Goal: Task Accomplishment & Management: Complete application form

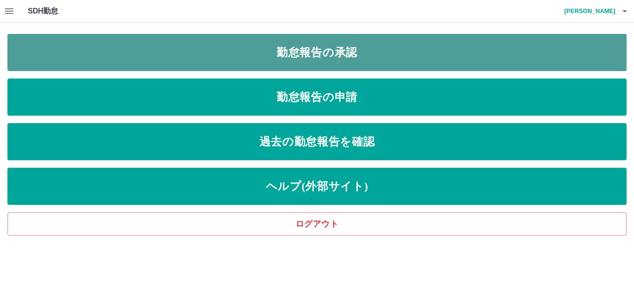
click at [305, 61] on link "勤怠報告の承認" at bounding box center [316, 52] width 619 height 37
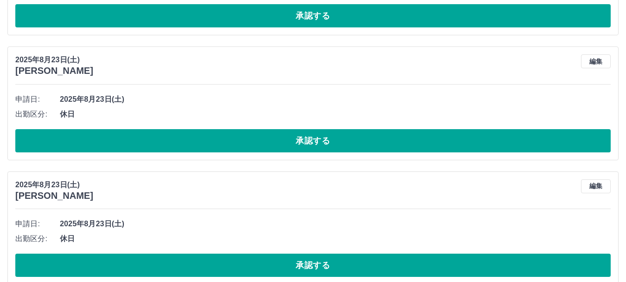
scroll to position [3890, 0]
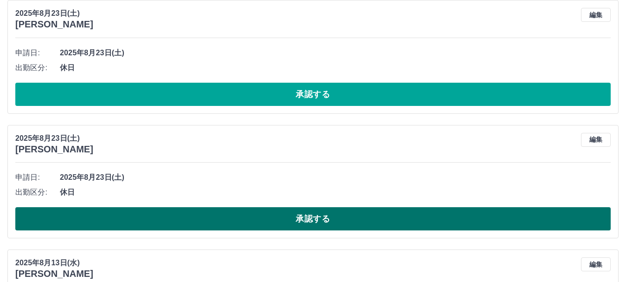
click at [425, 212] on button "承認する" at bounding box center [312, 218] width 595 height 23
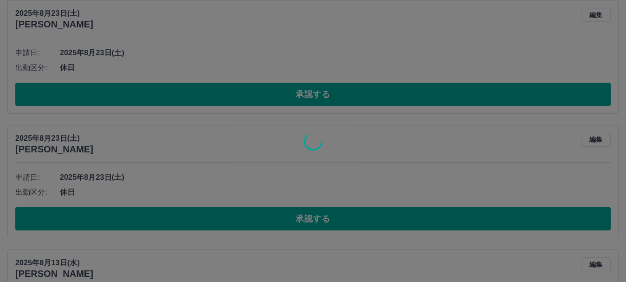
scroll to position [3858, 0]
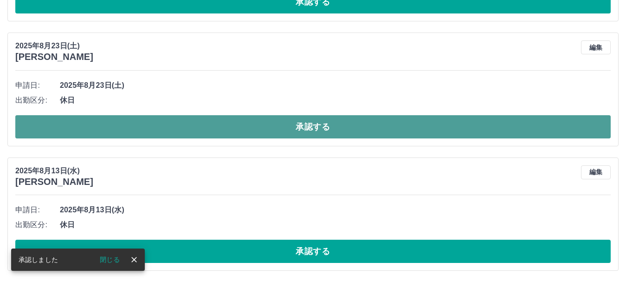
click at [388, 133] on button "承認する" at bounding box center [312, 126] width 595 height 23
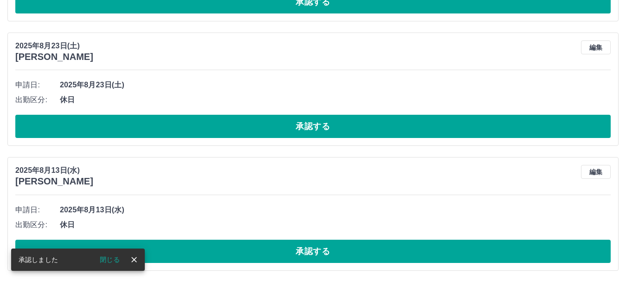
scroll to position [3734, 0]
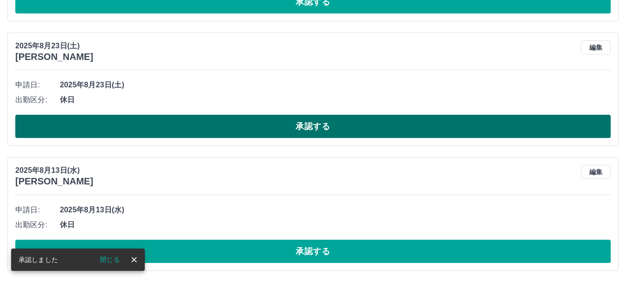
click at [384, 128] on button "承認する" at bounding box center [312, 126] width 595 height 23
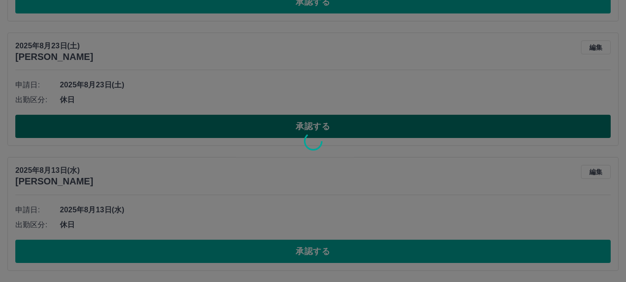
scroll to position [3609, 0]
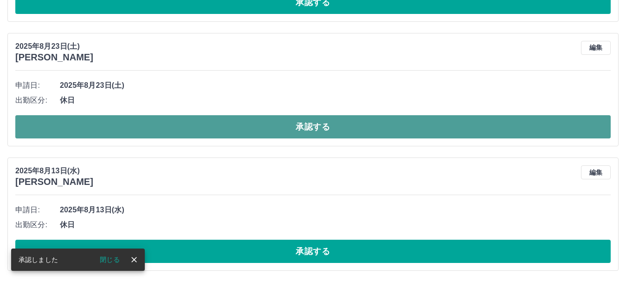
click at [382, 129] on button "承認する" at bounding box center [312, 126] width 595 height 23
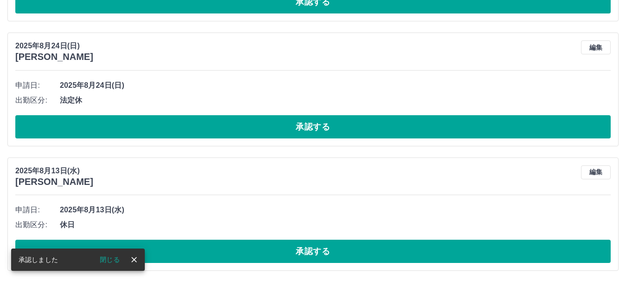
scroll to position [3485, 0]
click at [383, 129] on button "承認する" at bounding box center [312, 126] width 595 height 23
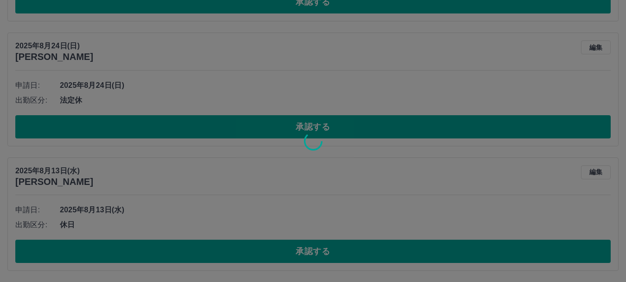
scroll to position [3360, 0]
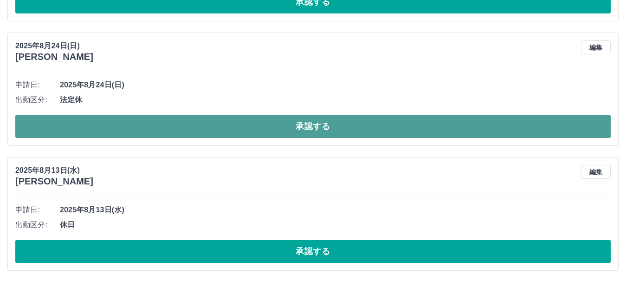
click at [383, 132] on button "承認する" at bounding box center [312, 126] width 595 height 23
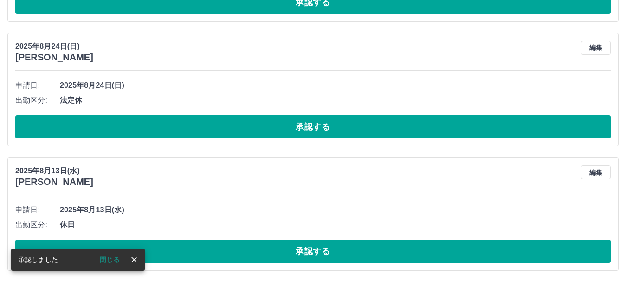
scroll to position [3236, 0]
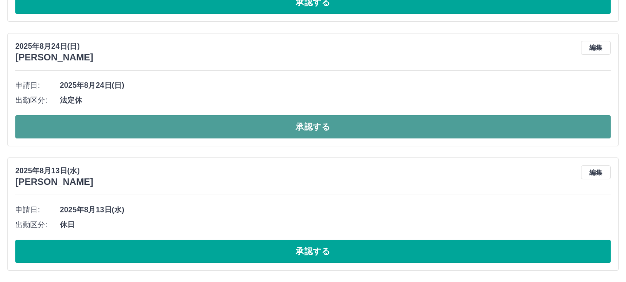
click at [348, 125] on button "承認する" at bounding box center [312, 126] width 595 height 23
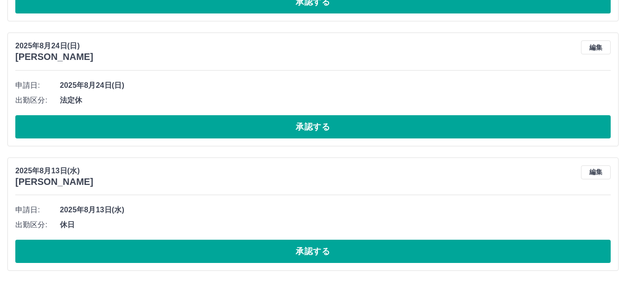
scroll to position [2972, 0]
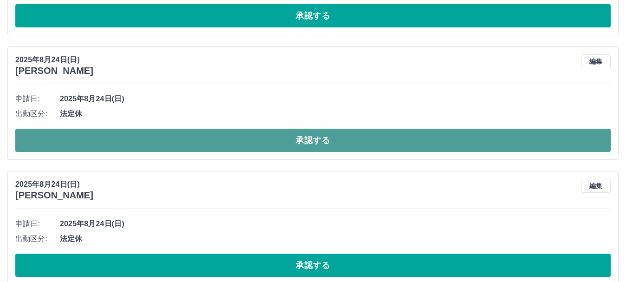
click at [386, 141] on button "承認する" at bounding box center [312, 139] width 595 height 23
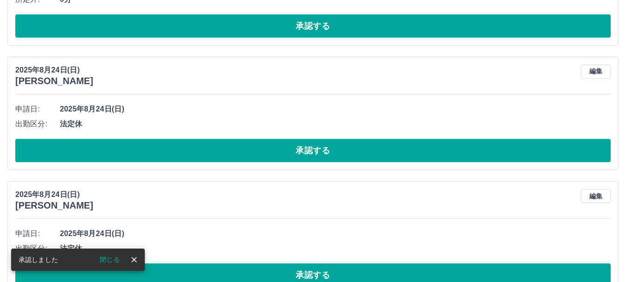
scroll to position [2833, 0]
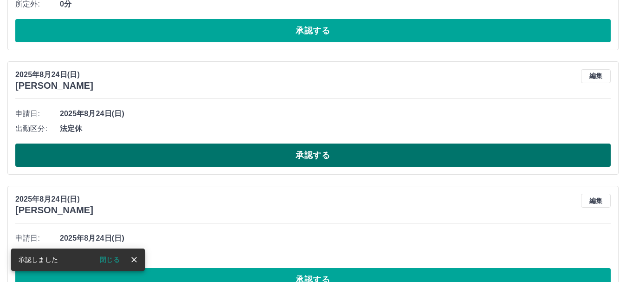
click at [397, 153] on button "承認する" at bounding box center [312, 154] width 595 height 23
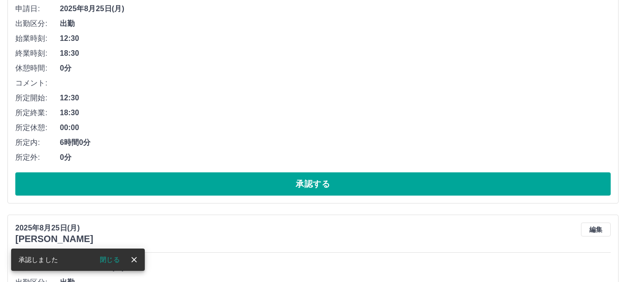
scroll to position [2369, 0]
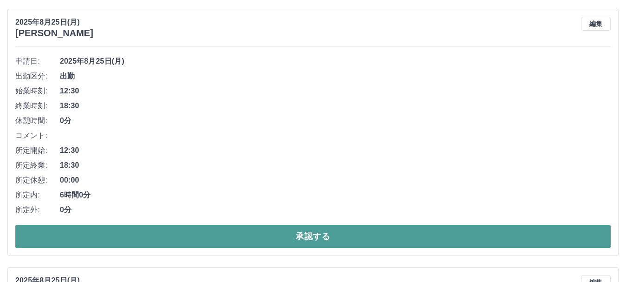
click at [388, 235] on button "承認する" at bounding box center [312, 235] width 595 height 23
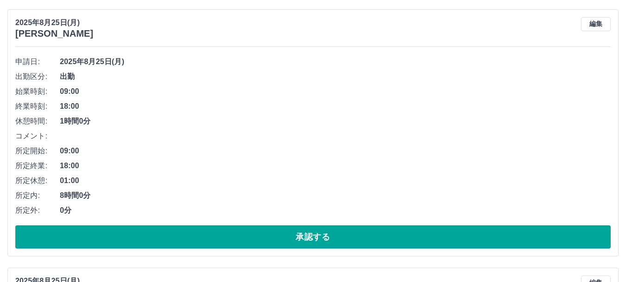
scroll to position [2111, 0]
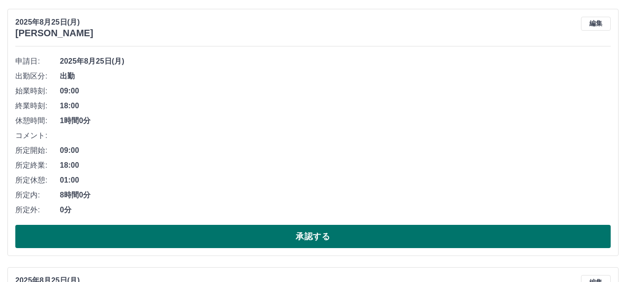
click at [215, 237] on button "承認する" at bounding box center [312, 235] width 595 height 23
click at [250, 239] on button "承認する" at bounding box center [312, 235] width 595 height 23
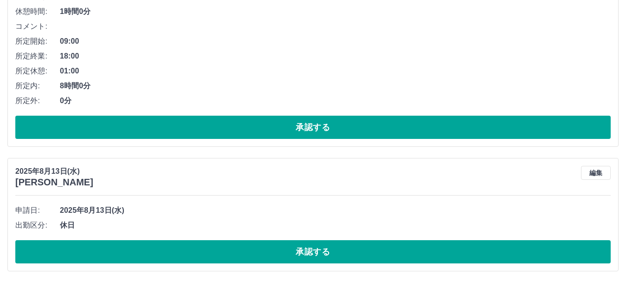
scroll to position [2729, 0]
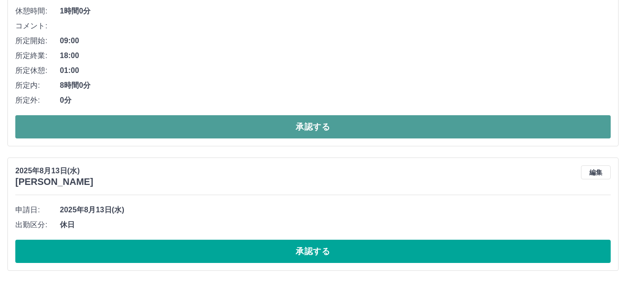
click at [206, 133] on button "承認する" at bounding box center [312, 126] width 595 height 23
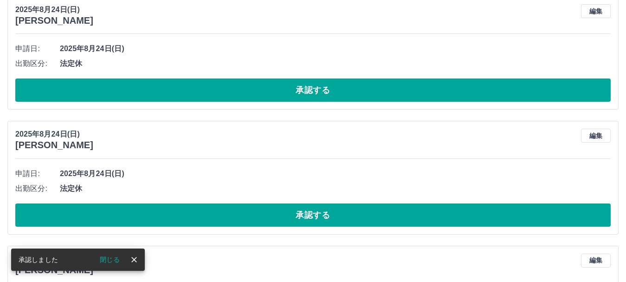
scroll to position [2378, 0]
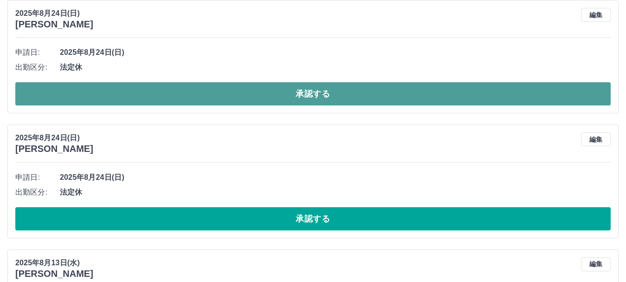
click at [232, 91] on button "承認する" at bounding box center [312, 93] width 595 height 23
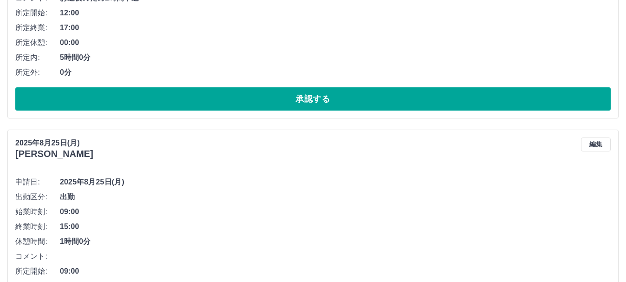
scroll to position [1836, 0]
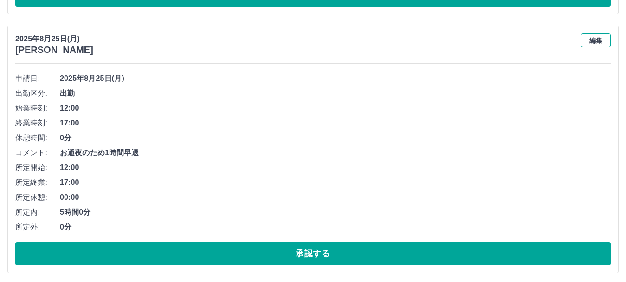
click at [590, 42] on button "編集" at bounding box center [596, 40] width 30 height 14
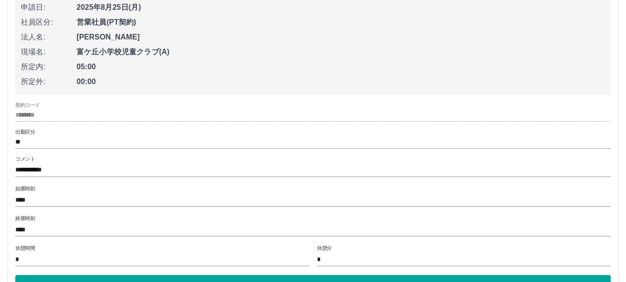
scroll to position [1929, 0]
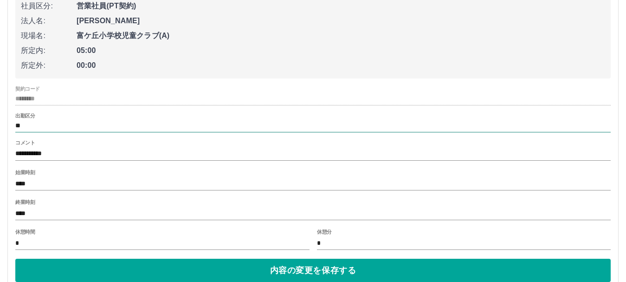
click at [33, 125] on input "**" at bounding box center [312, 126] width 595 height 12
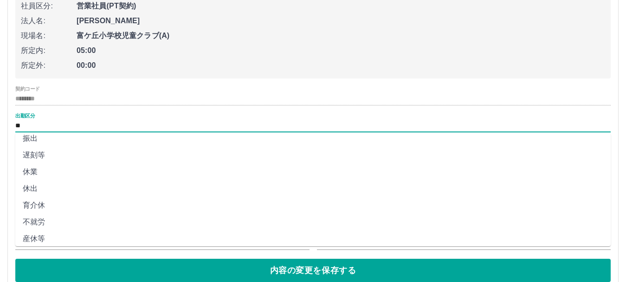
scroll to position [93, 0]
click at [44, 156] on li "遅刻等" at bounding box center [312, 152] width 595 height 17
type input "***"
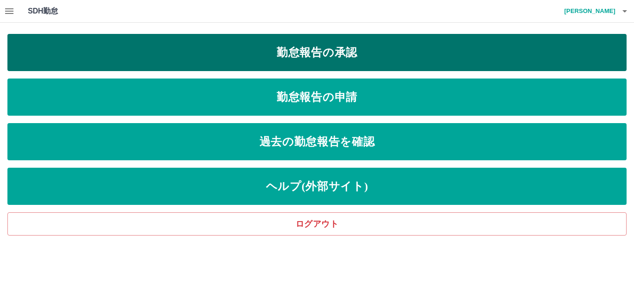
click at [231, 46] on link "勤怠報告の承認" at bounding box center [316, 52] width 619 height 37
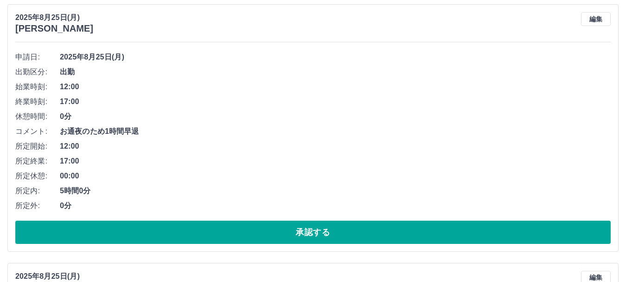
scroll to position [1855, 0]
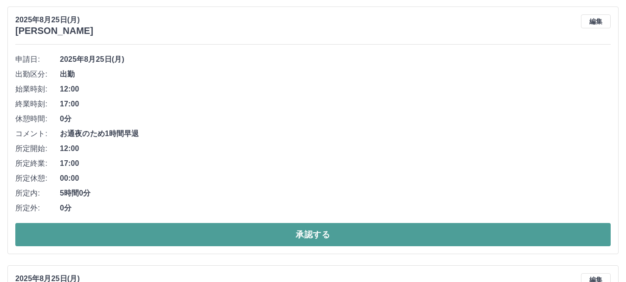
click at [201, 231] on button "承認する" at bounding box center [312, 234] width 595 height 23
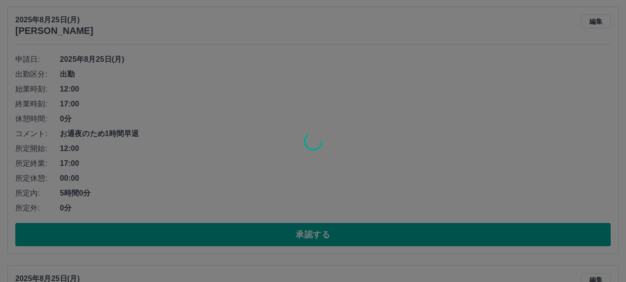
scroll to position [1597, 0]
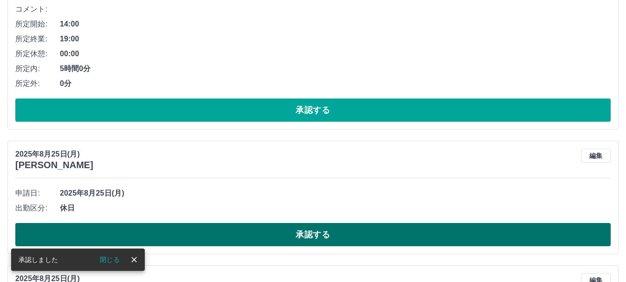
click at [224, 231] on button "承認する" at bounding box center [312, 234] width 595 height 23
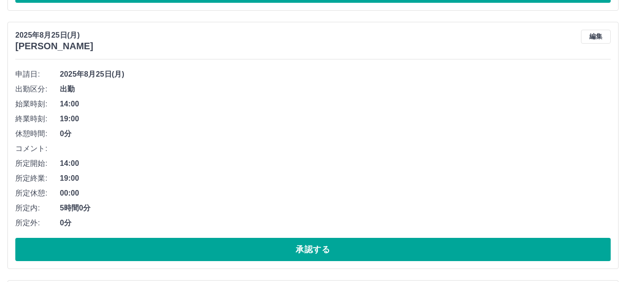
scroll to position [1504, 0]
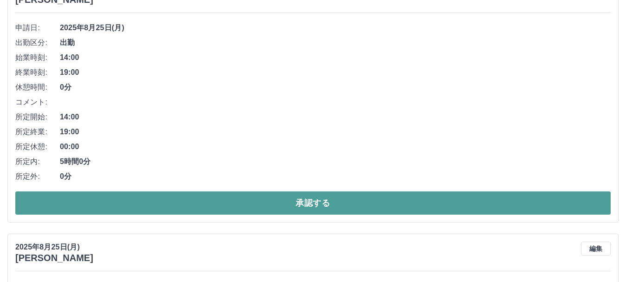
click at [383, 200] on button "承認する" at bounding box center [312, 202] width 595 height 23
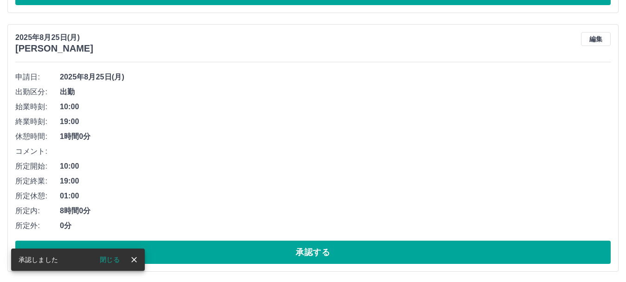
scroll to position [1200, 0]
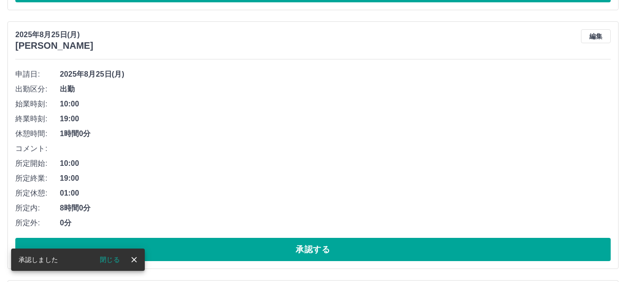
drag, startPoint x: 372, startPoint y: 254, endPoint x: 387, endPoint y: 247, distance: 16.6
click at [372, 254] on button "承認する" at bounding box center [312, 248] width 595 height 23
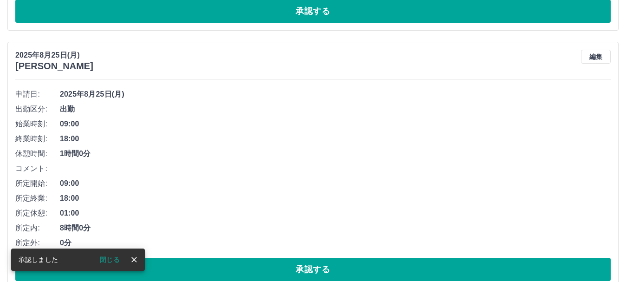
scroll to position [968, 0]
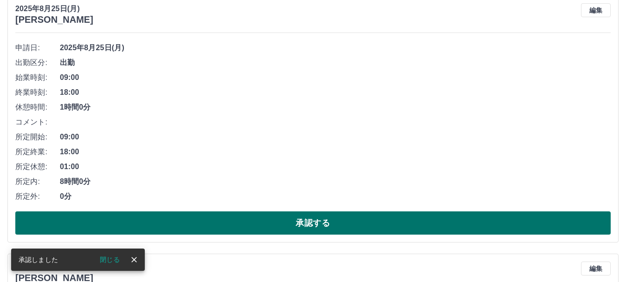
click at [293, 219] on button "承認する" at bounding box center [312, 222] width 595 height 23
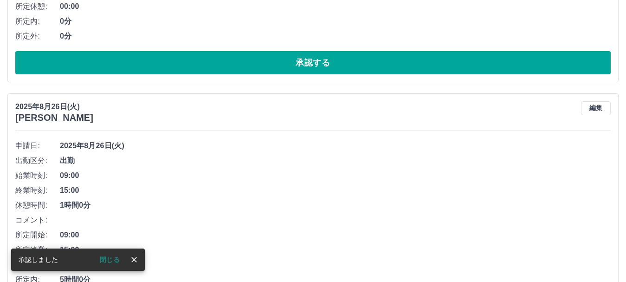
scroll to position [478, 0]
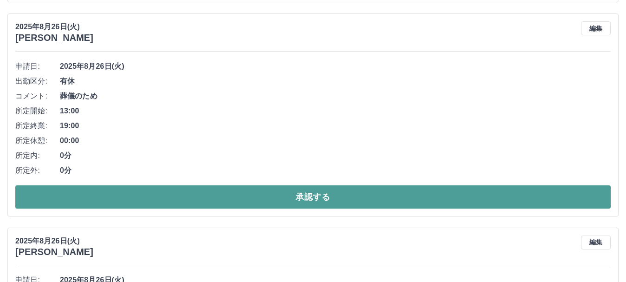
click at [288, 192] on button "承認する" at bounding box center [312, 196] width 595 height 23
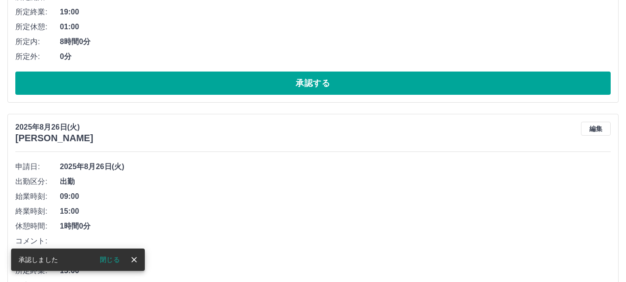
scroll to position [246, 0]
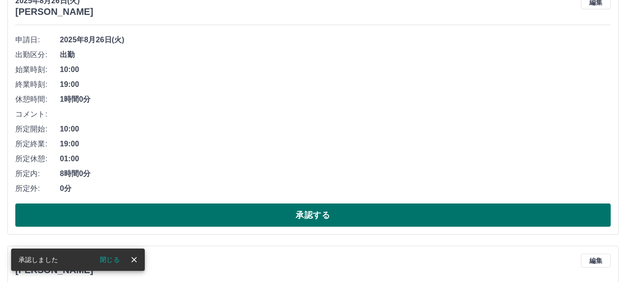
click at [342, 209] on button "承認する" at bounding box center [312, 214] width 595 height 23
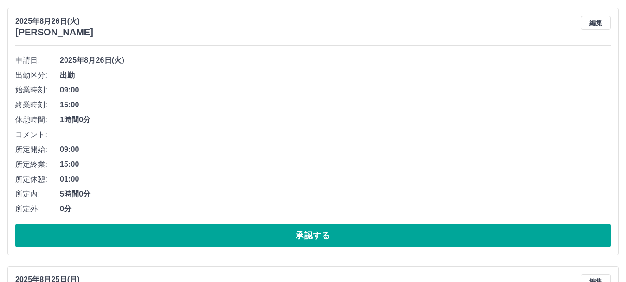
scroll to position [69, 0]
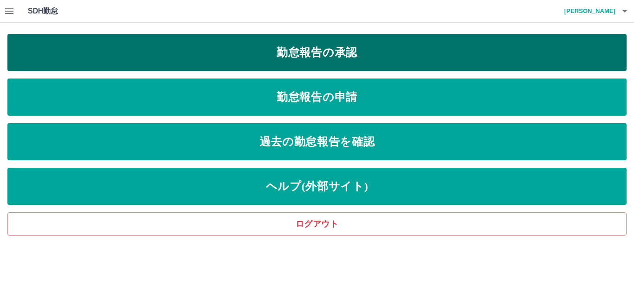
click at [263, 55] on link "勤怠報告の承認" at bounding box center [316, 52] width 619 height 37
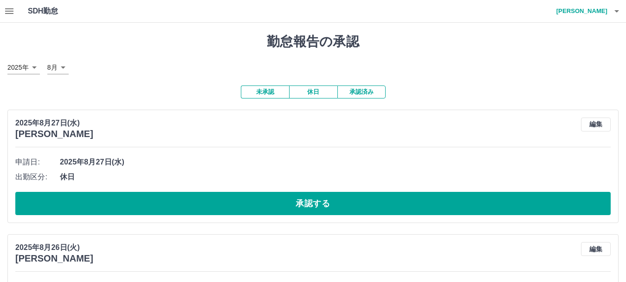
click at [372, 90] on button "承認済み" at bounding box center [361, 91] width 48 height 13
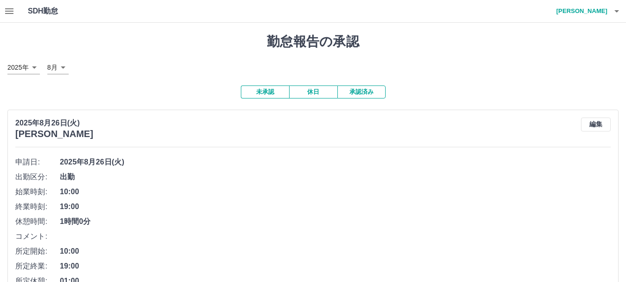
click at [15, 7] on button "button" at bounding box center [9, 11] width 19 height 22
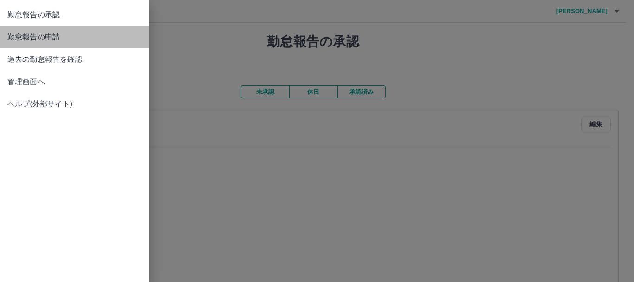
click at [28, 42] on span "勤怠報告の申請" at bounding box center [74, 37] width 134 height 11
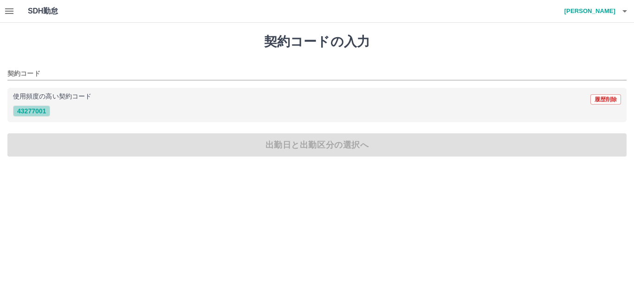
click at [22, 105] on button "43277001" at bounding box center [31, 110] width 37 height 11
type input "********"
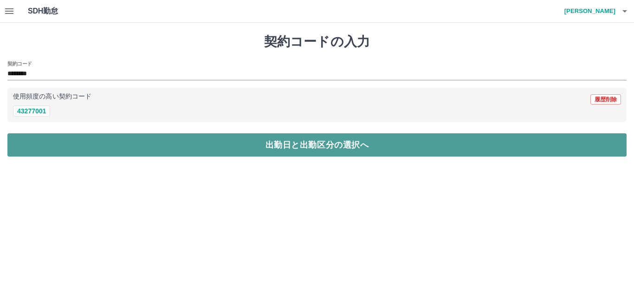
click at [39, 138] on button "出勤日と出勤区分の選択へ" at bounding box center [316, 144] width 619 height 23
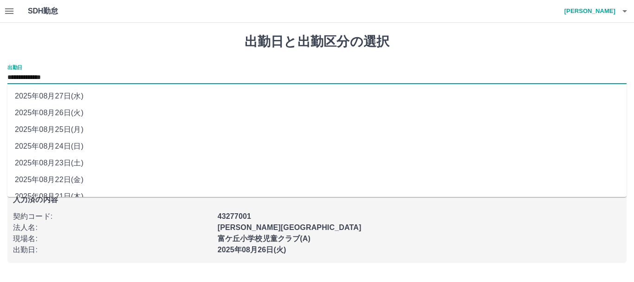
click at [70, 76] on input "**********" at bounding box center [316, 78] width 619 height 12
click at [76, 126] on li "2025年08月25日(月)" at bounding box center [316, 129] width 619 height 17
type input "**********"
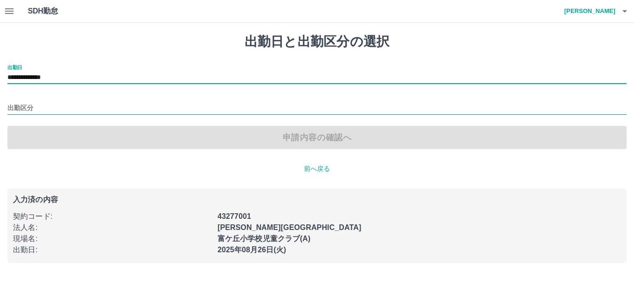
click at [37, 103] on input "出勤区分" at bounding box center [316, 109] width 619 height 12
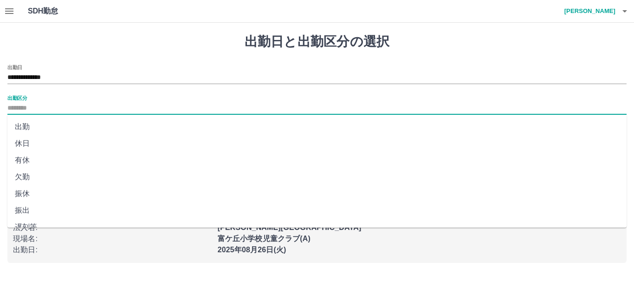
click at [36, 126] on li "出勤" at bounding box center [316, 126] width 619 height 17
type input "**"
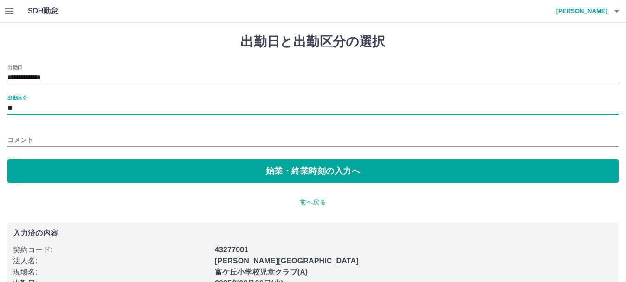
click at [49, 133] on input "コメント" at bounding box center [312, 139] width 611 height 13
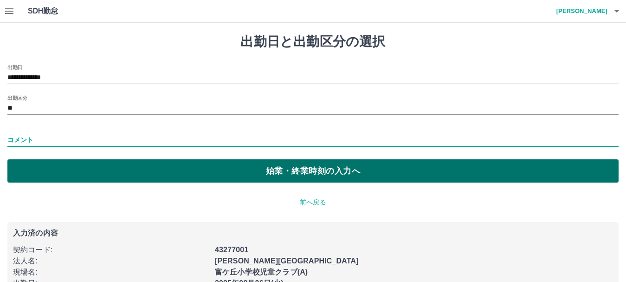
click at [242, 170] on button "始業・終業時刻の入力へ" at bounding box center [312, 170] width 611 height 23
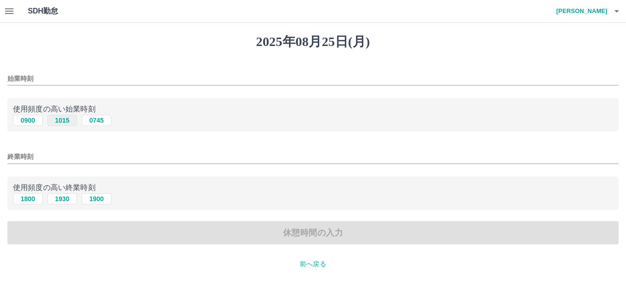
click at [61, 121] on button "1015" at bounding box center [62, 120] width 30 height 11
type input "****"
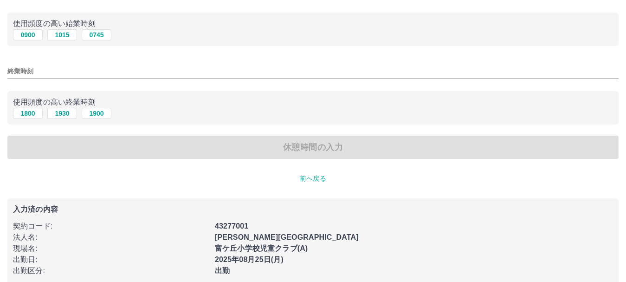
scroll to position [93, 0]
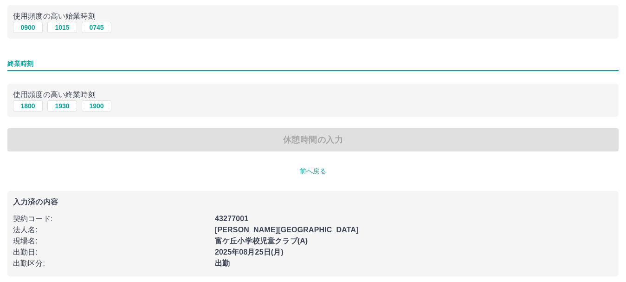
click at [18, 63] on input "終業時刻" at bounding box center [312, 63] width 611 height 13
type input "****"
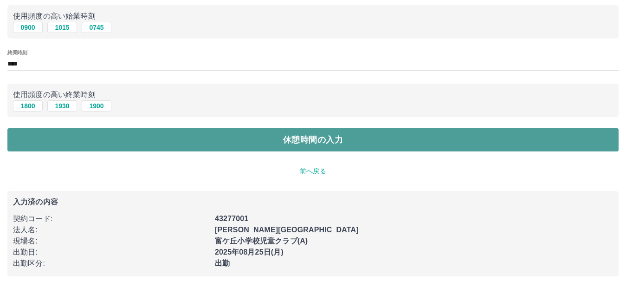
click at [205, 136] on button "休憩時間の入力" at bounding box center [312, 139] width 611 height 23
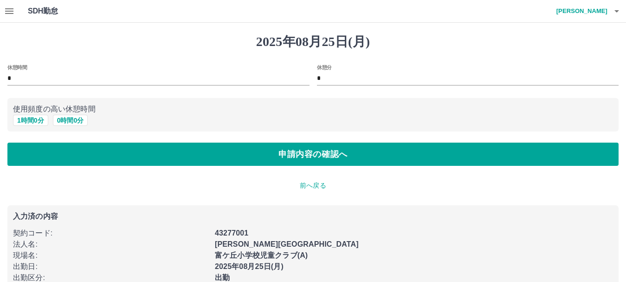
click at [15, 70] on label "休憩時間" at bounding box center [16, 67] width 19 height 7
click at [15, 72] on input "*" at bounding box center [158, 78] width 302 height 13
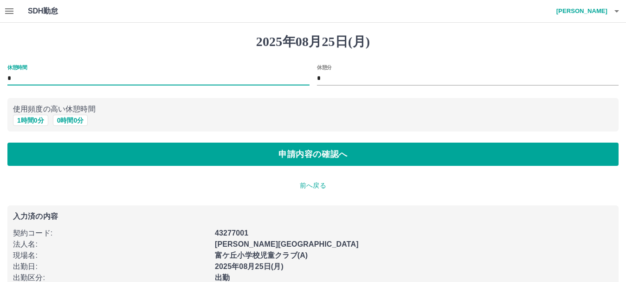
click at [16, 78] on input "*" at bounding box center [158, 78] width 302 height 13
click at [36, 119] on button "1 時間 0 分" at bounding box center [30, 120] width 35 height 11
type input "*"
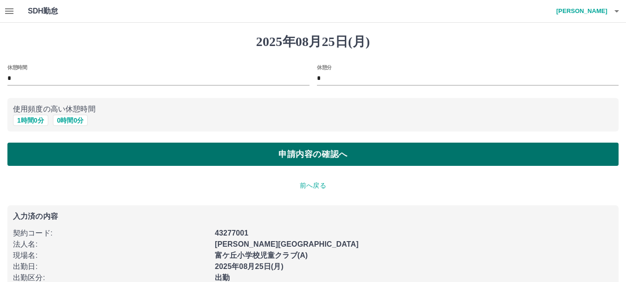
click at [168, 163] on button "申請内容の確認へ" at bounding box center [312, 153] width 611 height 23
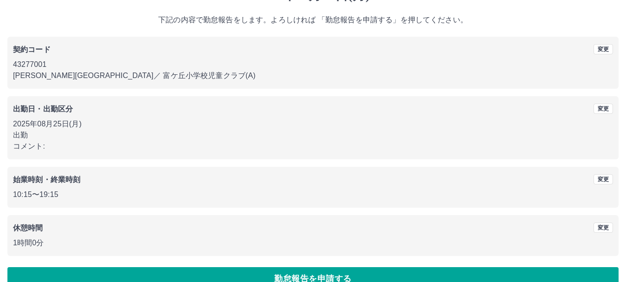
scroll to position [66, 0]
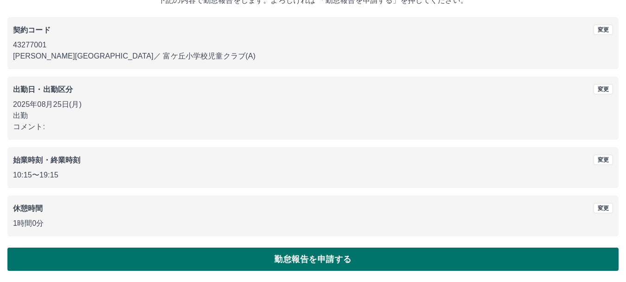
click at [243, 262] on button "勤怠報告を申請する" at bounding box center [312, 258] width 611 height 23
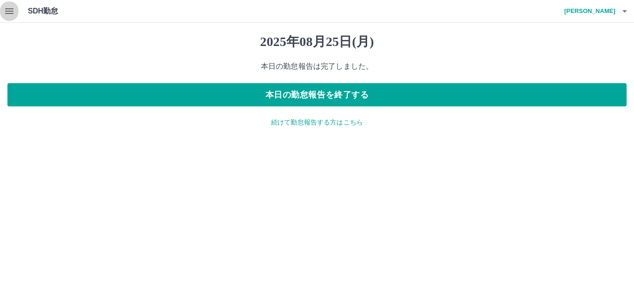
click at [6, 9] on icon "button" at bounding box center [9, 11] width 8 height 6
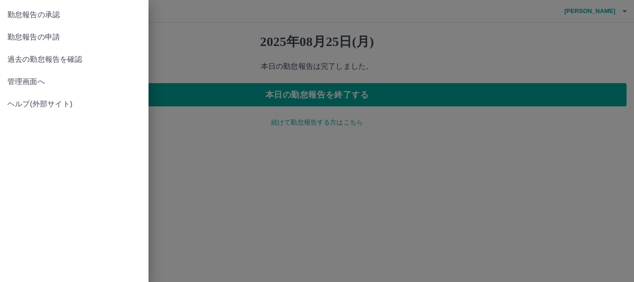
click at [20, 12] on span "勤怠報告の承認" at bounding box center [74, 14] width 134 height 11
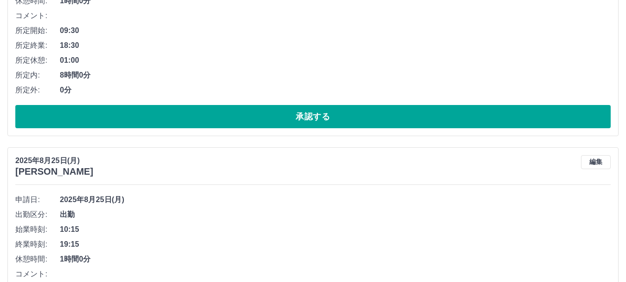
scroll to position [788, 0]
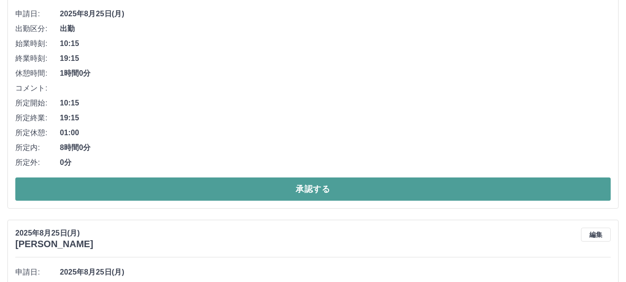
click at [177, 188] on button "承認する" at bounding box center [312, 188] width 595 height 23
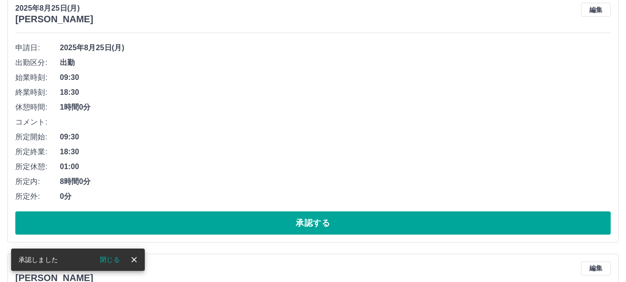
scroll to position [531, 0]
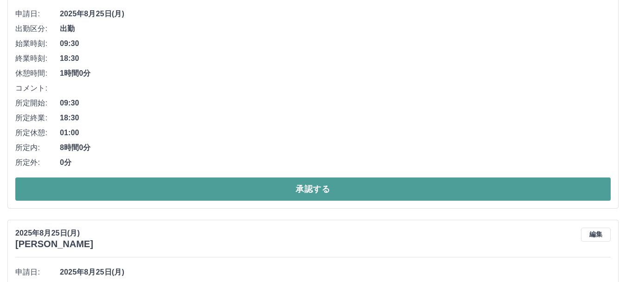
click at [224, 195] on button "承認する" at bounding box center [312, 188] width 595 height 23
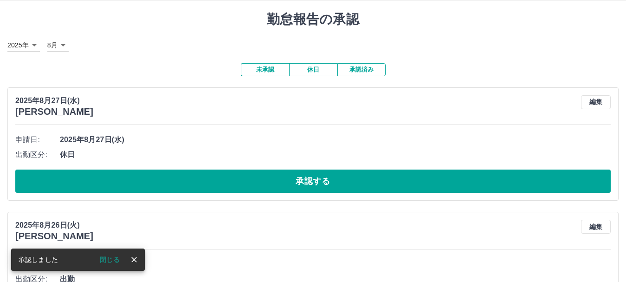
scroll to position [0, 0]
